Goal: Task Accomplishment & Management: Use online tool/utility

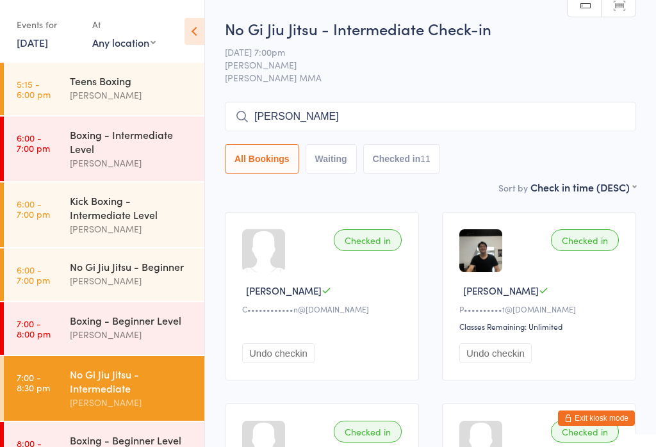
click at [368, 131] on input "[PERSON_NAME]" at bounding box center [431, 116] width 412 height 29
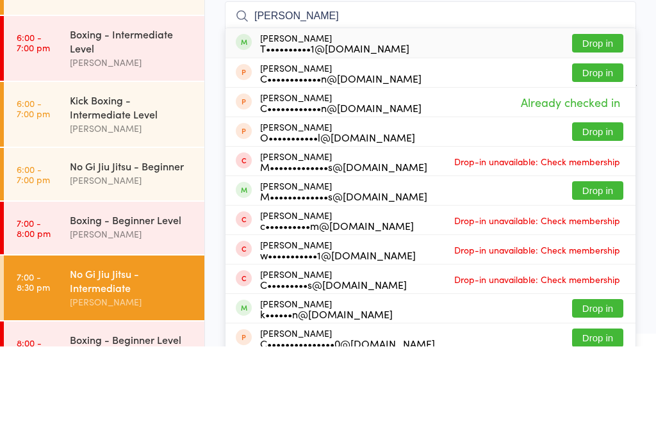
type input "[PERSON_NAME]"
click at [584, 135] on button "Drop in" at bounding box center [597, 144] width 51 height 19
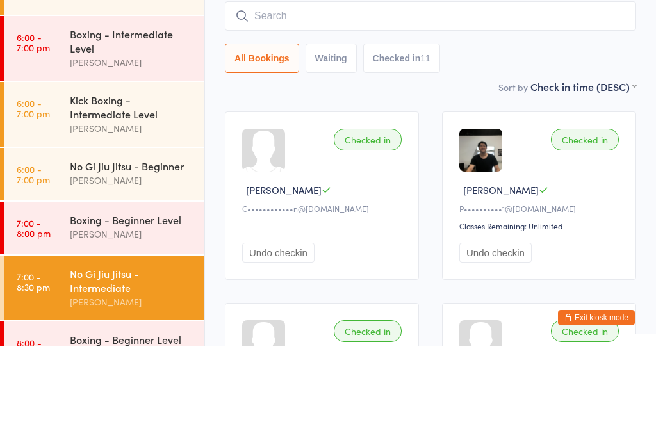
scroll to position [101, 0]
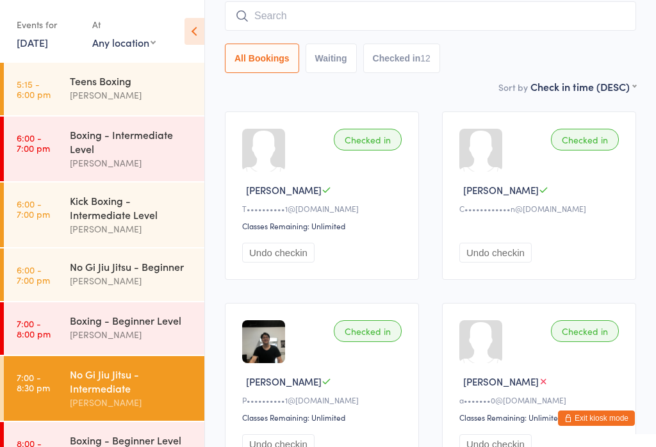
click at [455, 28] on input "search" at bounding box center [431, 15] width 412 height 29
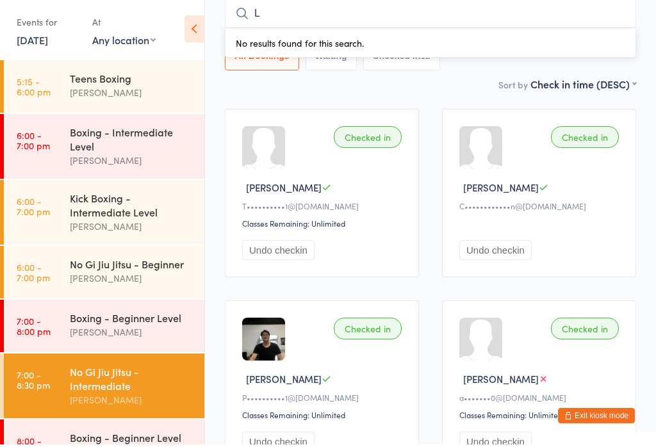
type input "La"
click at [147, 142] on div "Boxing - Intermediate Level" at bounding box center [132, 142] width 124 height 28
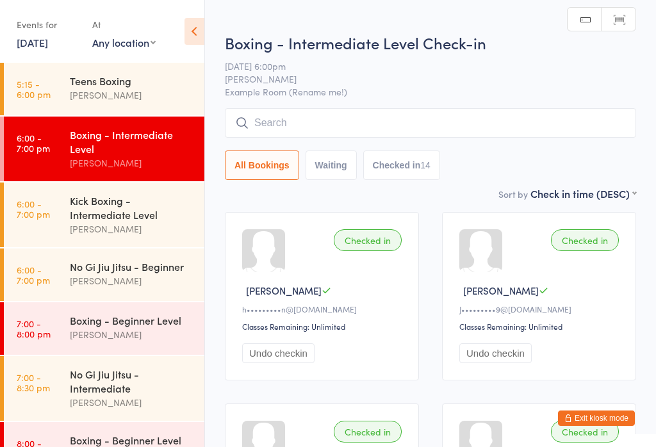
click at [417, 133] on input "search" at bounding box center [431, 122] width 412 height 29
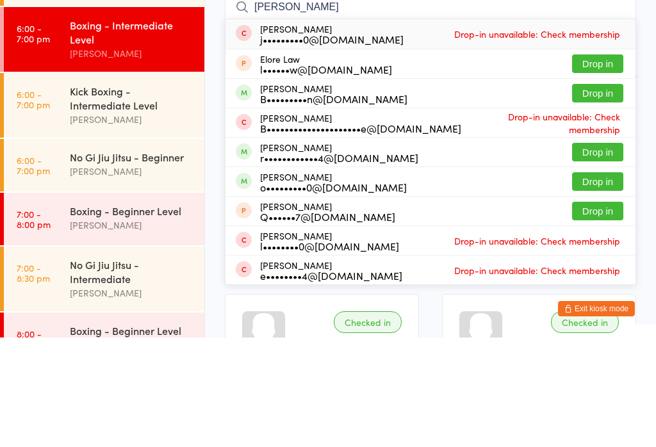
type input "[PERSON_NAME]"
click at [609, 194] on button "Drop in" at bounding box center [597, 203] width 51 height 19
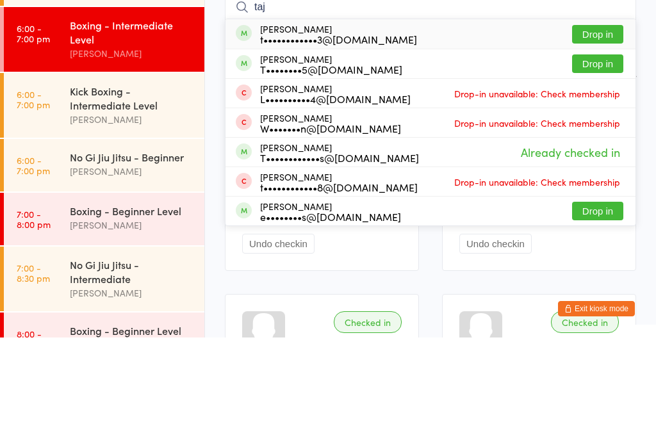
type input "taj"
click at [604, 164] on button "Drop in" at bounding box center [597, 173] width 51 height 19
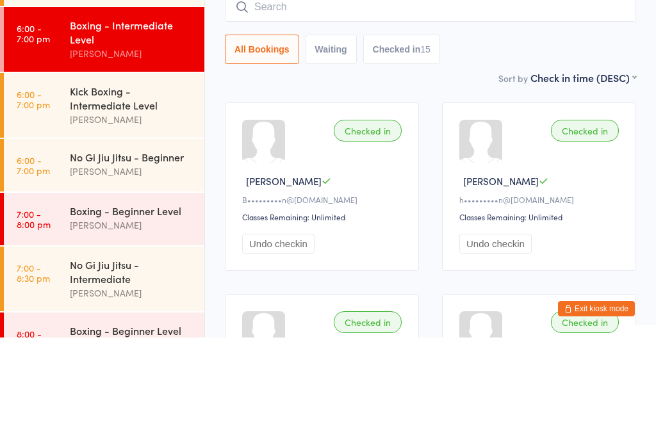
scroll to position [110, 0]
